Goal: Check status

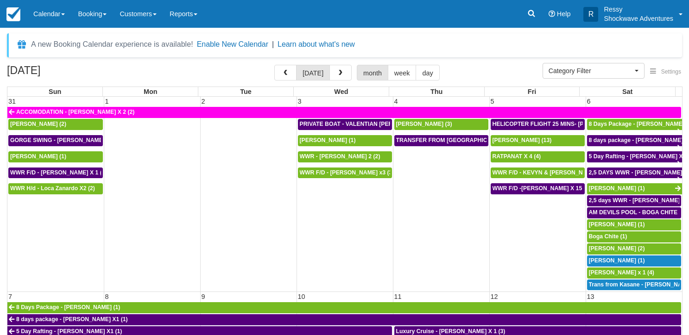
select select
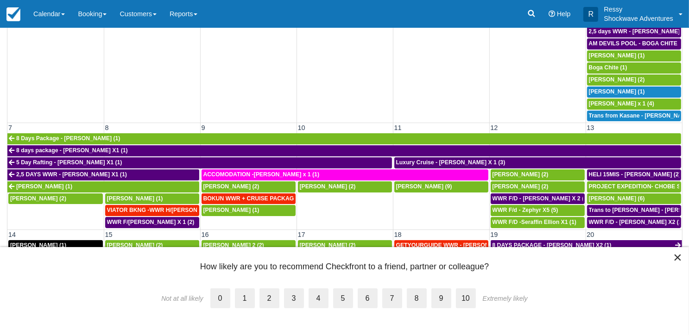
scroll to position [93, 0]
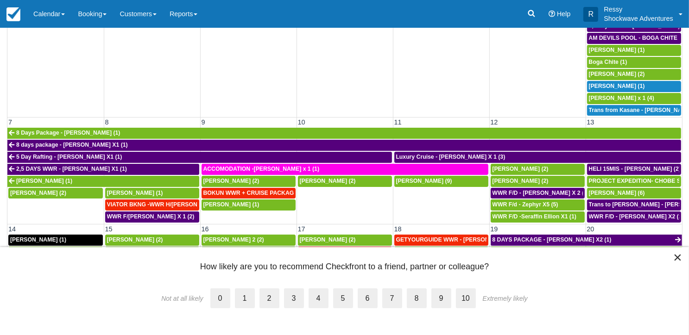
click at [680, 252] on button "×" at bounding box center [677, 257] width 9 height 15
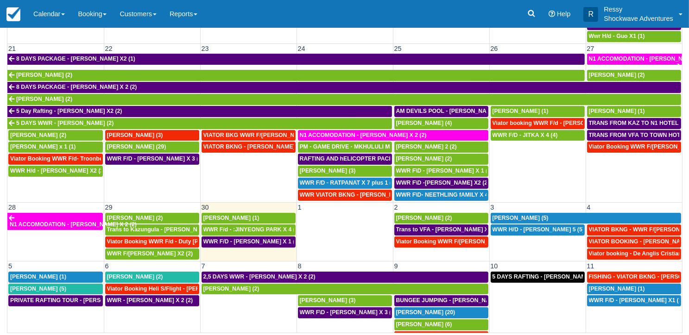
scroll to position [454, 0]
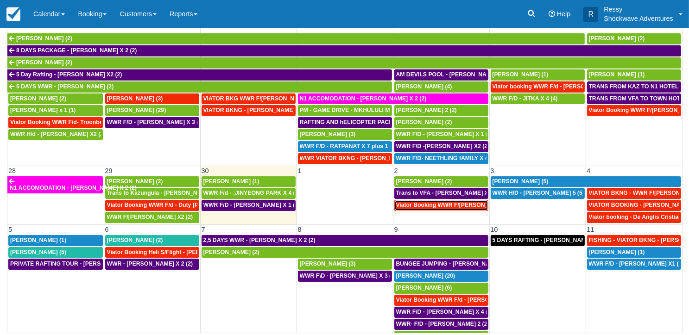
click at [442, 202] on span "Viator Booking WWR F/d - Stevenson, Keifer X 2 (2)" at bounding box center [460, 205] width 129 height 6
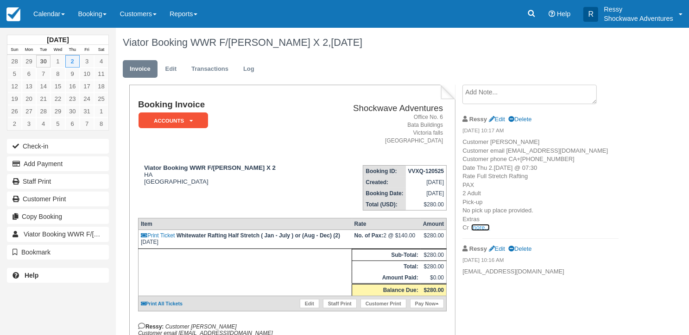
click at [480, 231] on link "more..." at bounding box center [480, 227] width 19 height 7
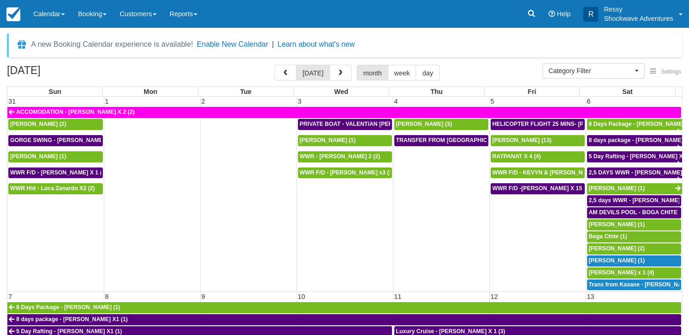
select select
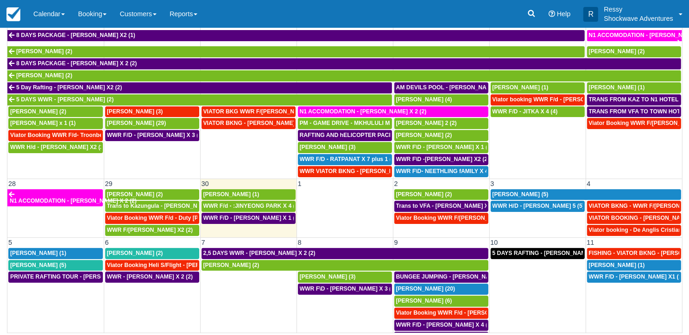
scroll to position [454, 0]
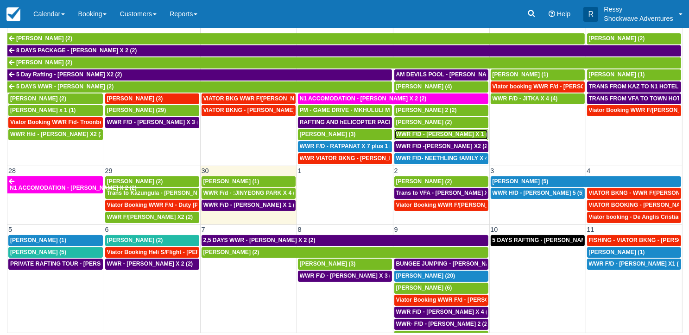
click at [411, 129] on link "WWR F\D - [PERSON_NAME] X 1 (2)" at bounding box center [441, 134] width 94 height 11
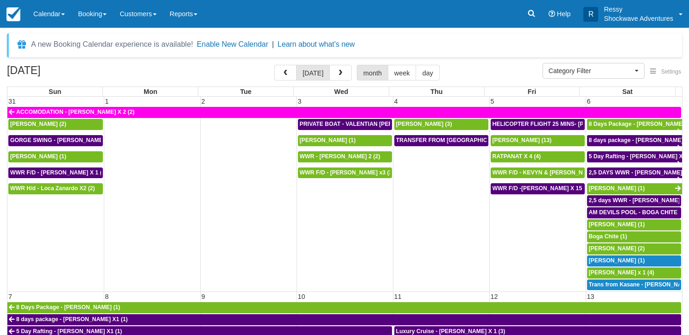
select select
